Goal: Information Seeking & Learning: Understand process/instructions

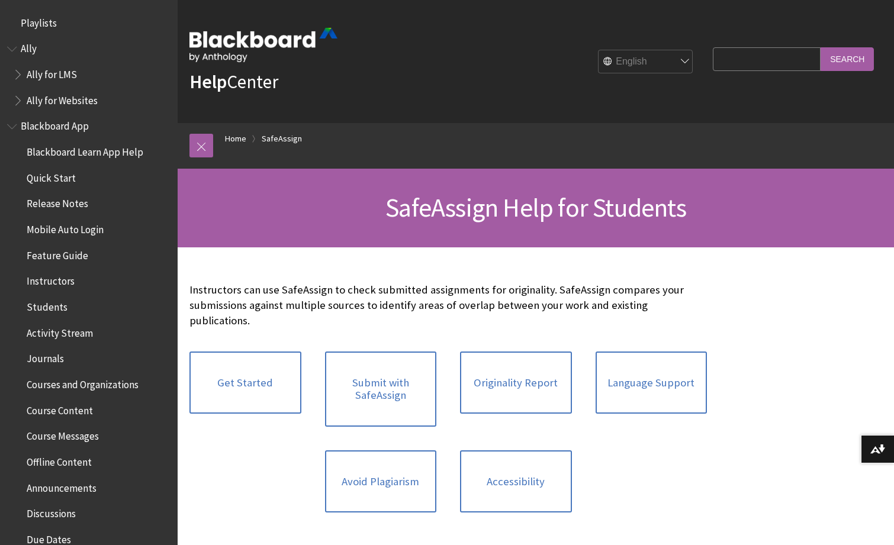
scroll to position [1248, 0]
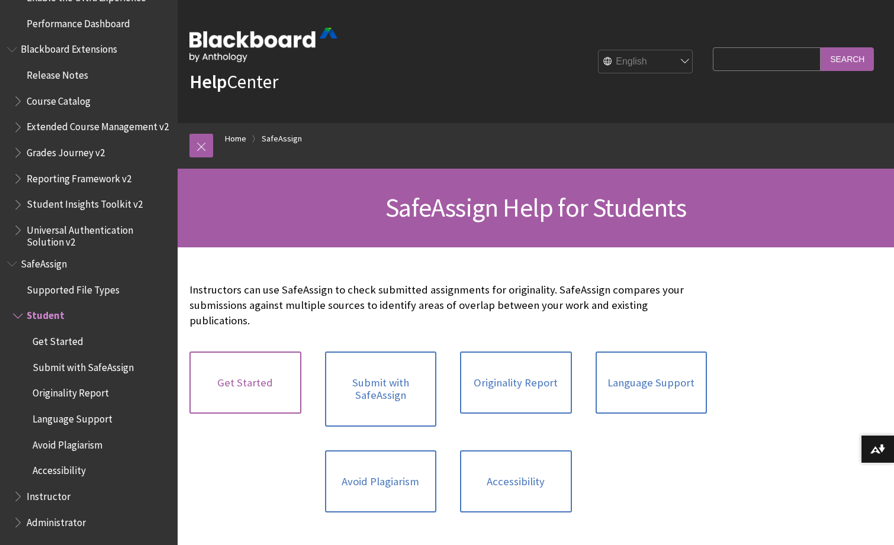
click at [249, 368] on link "Get Started" at bounding box center [245, 383] width 112 height 63
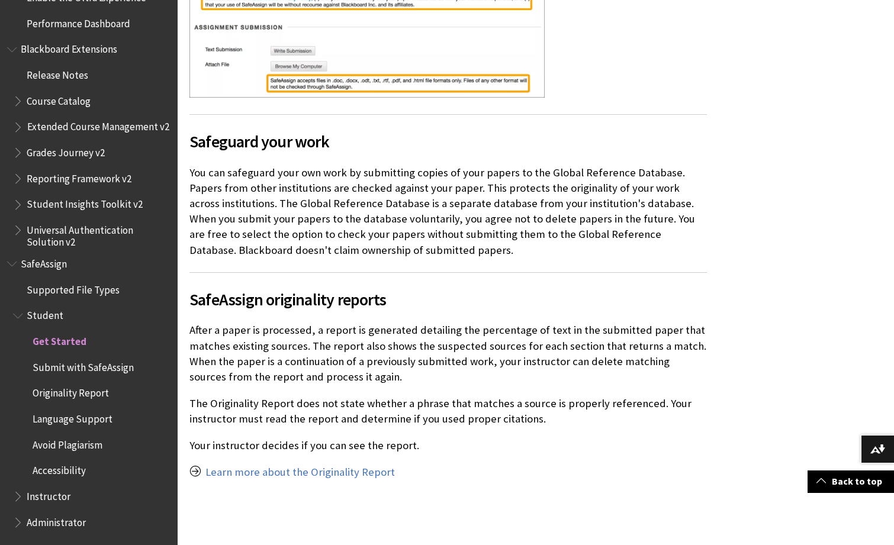
scroll to position [661, 0]
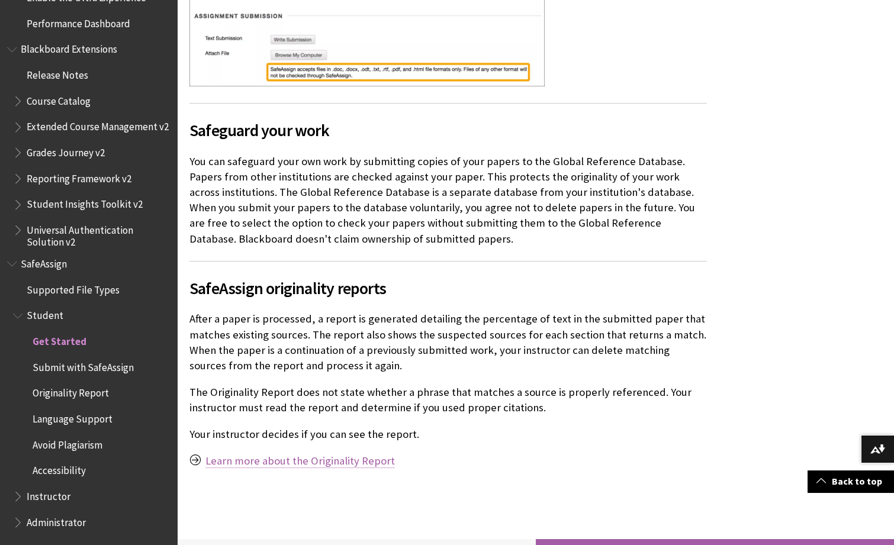
click at [344, 462] on link "Learn more about the Originality Report" at bounding box center [299, 461] width 189 height 14
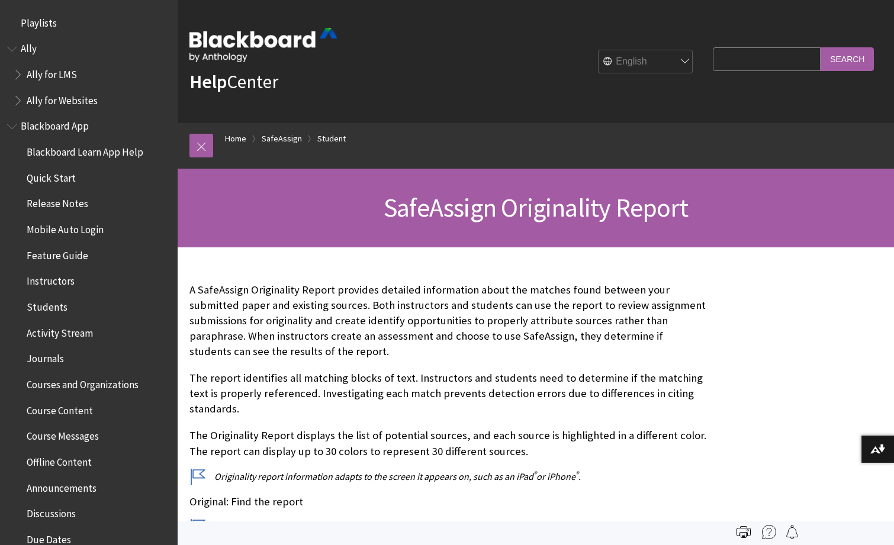
scroll to position [1248, 0]
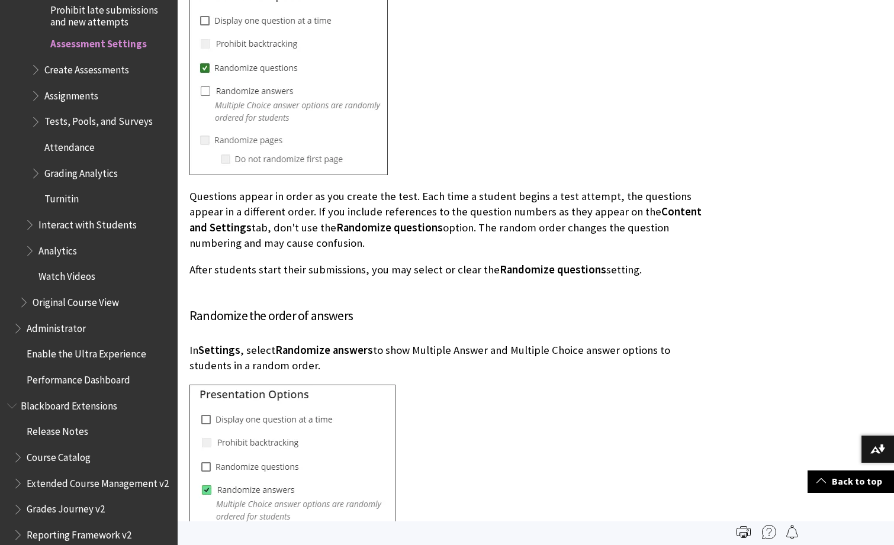
scroll to position [3406, 0]
